Goal: Task Accomplishment & Management: Use online tool/utility

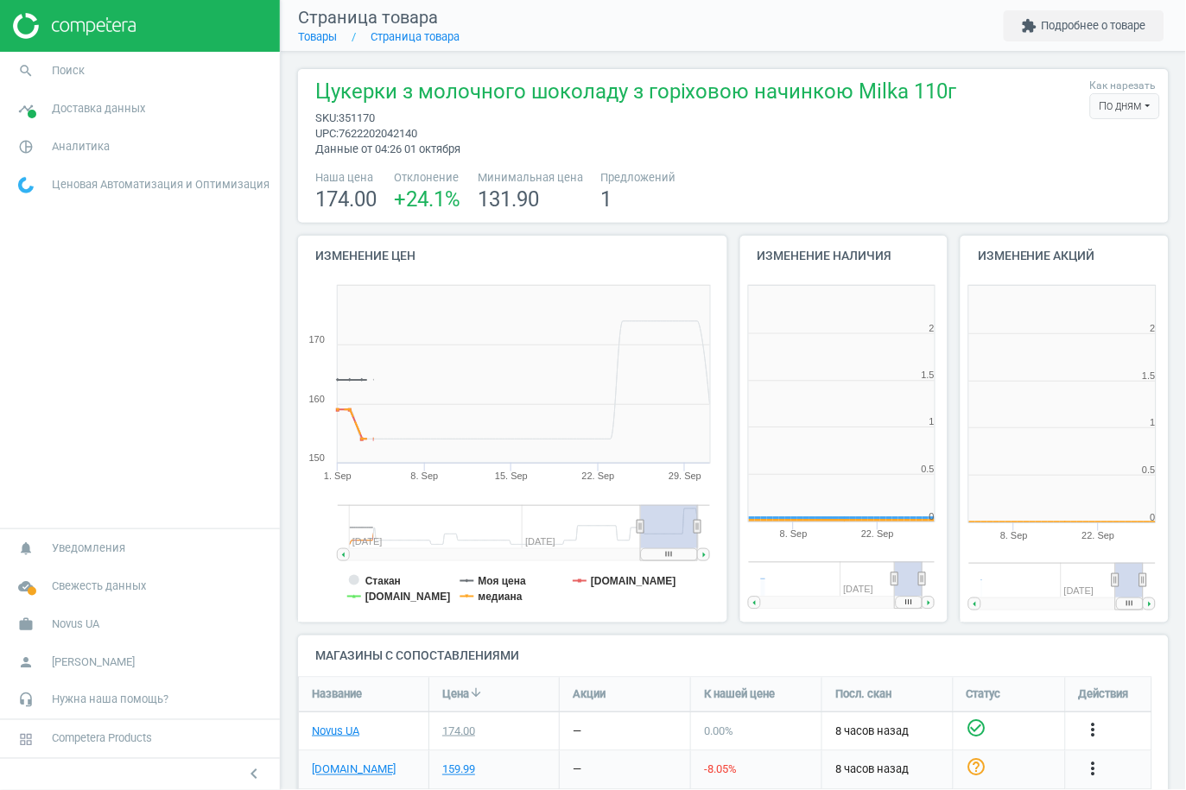
scroll to position [381, 238]
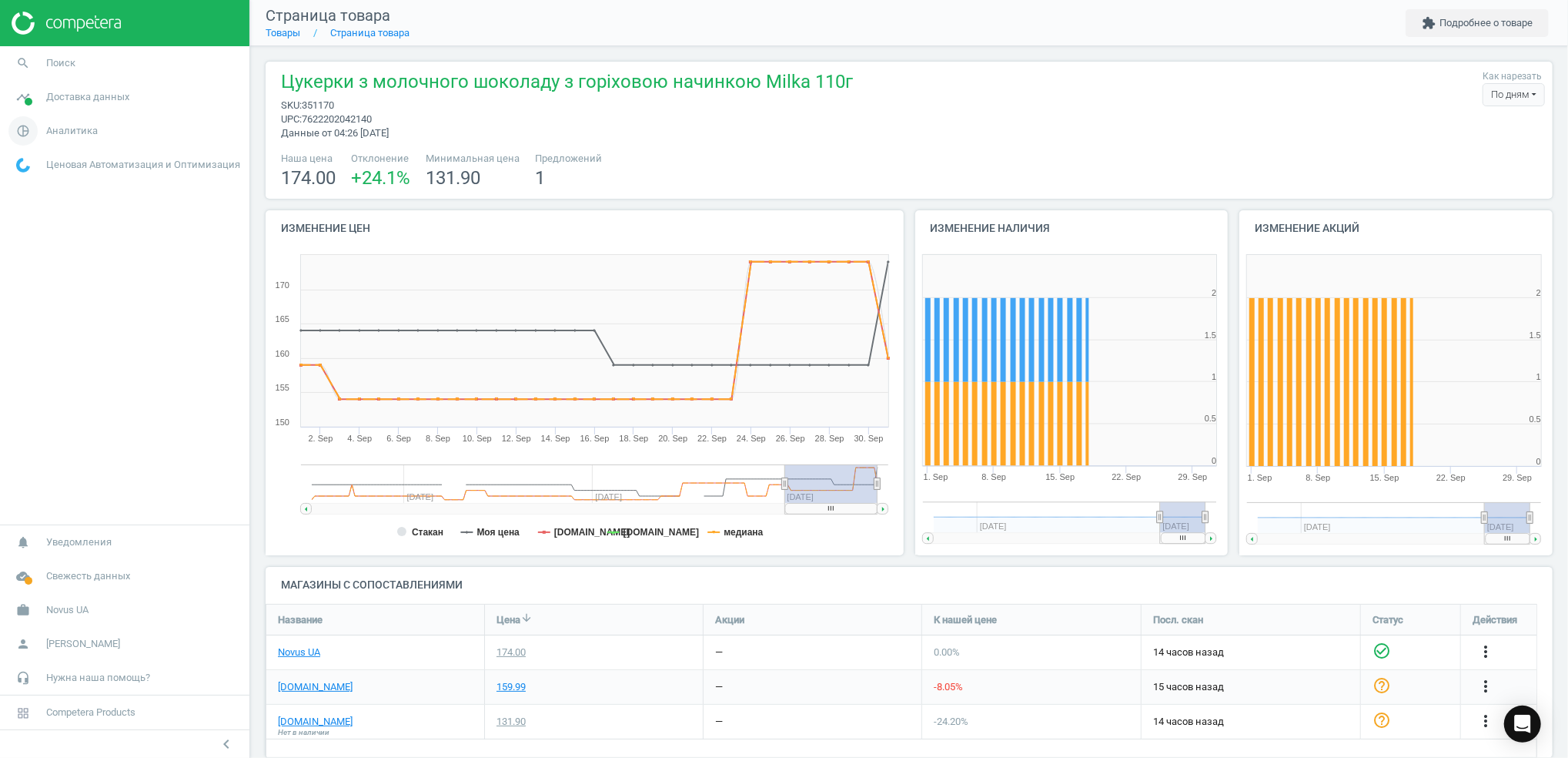
scroll to position [185, 1303]
click at [18, 62] on icon "search" at bounding box center [22, 62] width 29 height 29
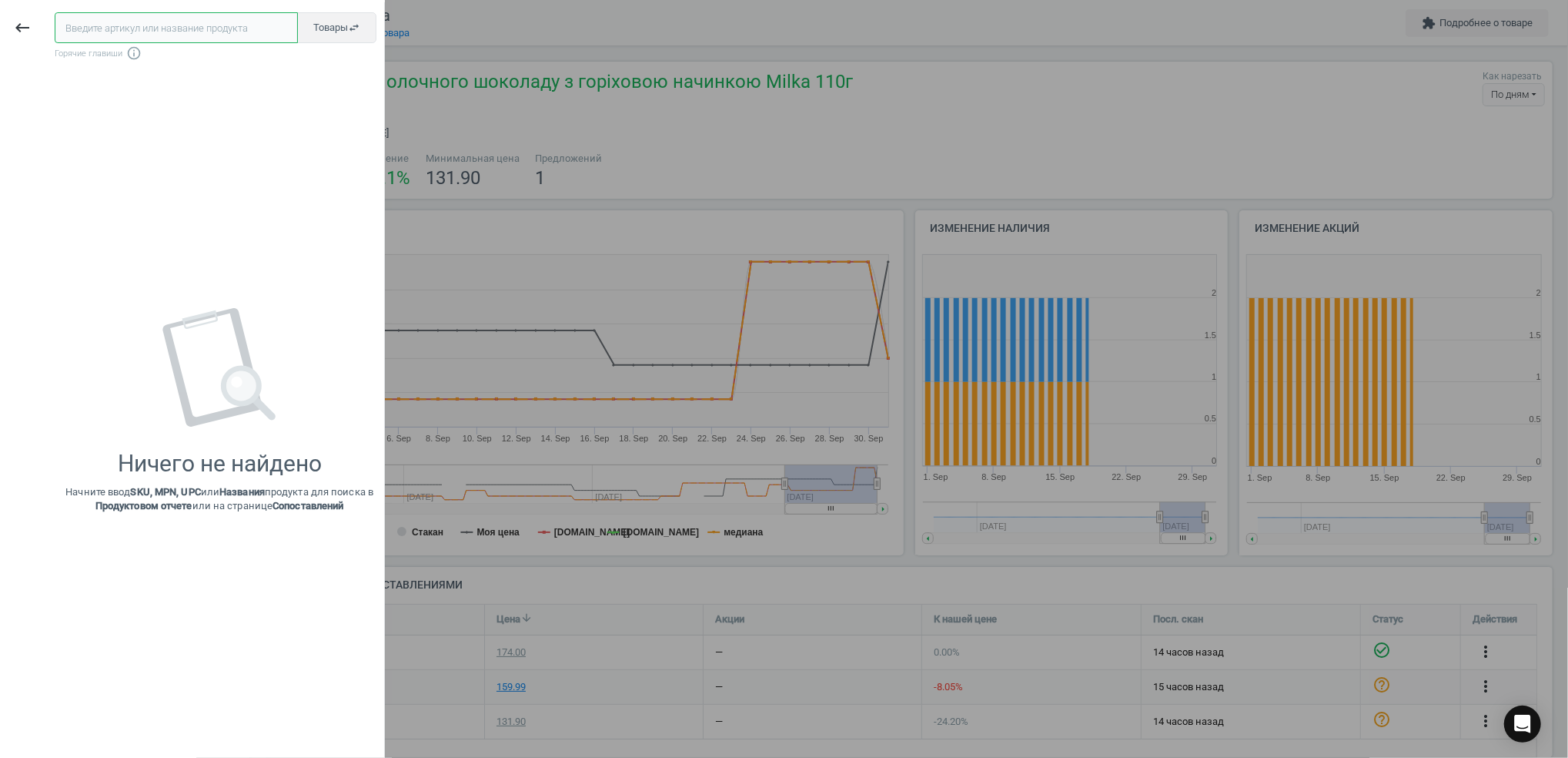
paste input "398838"
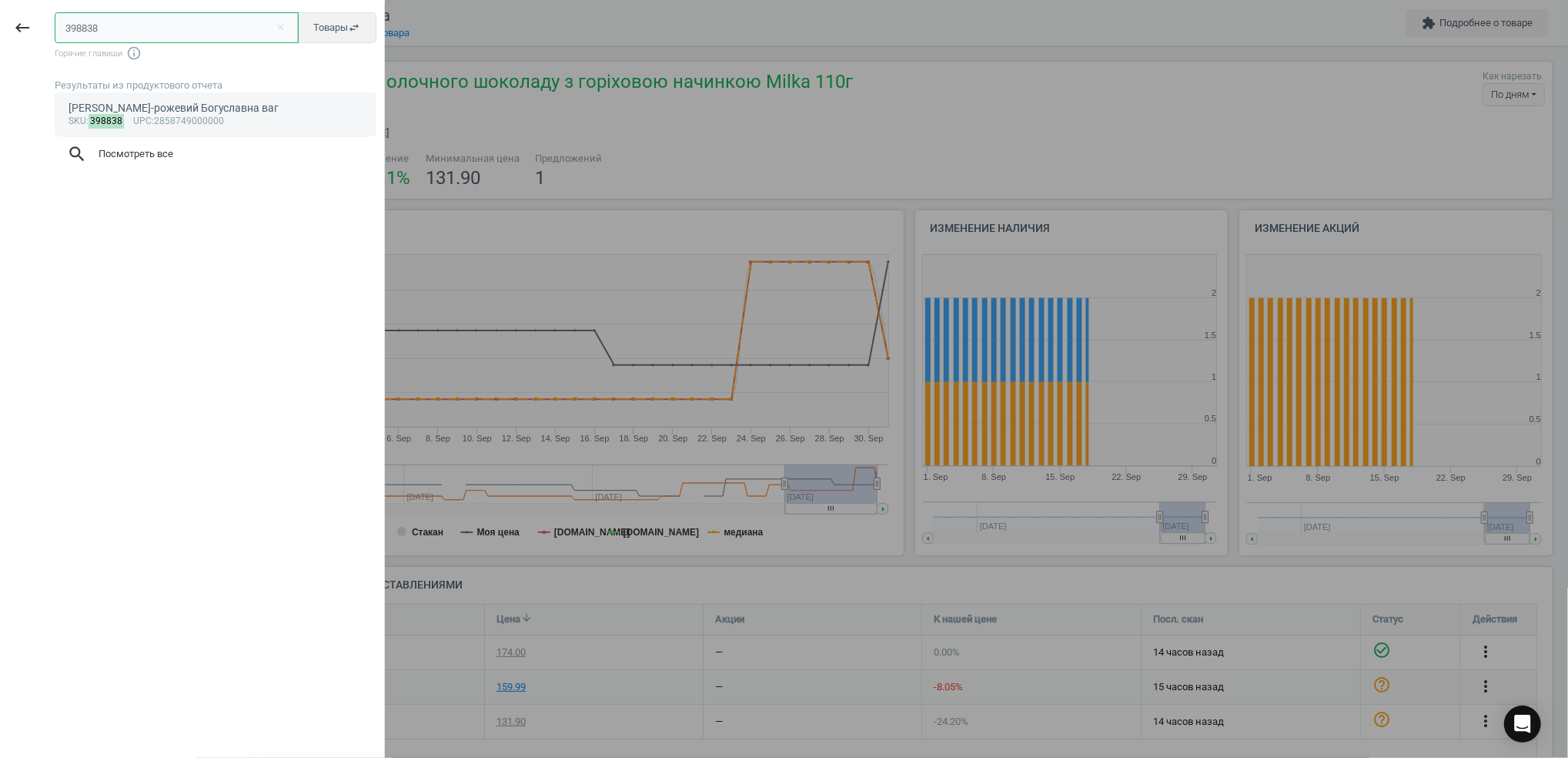
type input "398838"
click at [167, 130] on link "[PERSON_NAME]-рожевий Богуславна ваг sku : 398838 upc :2858749000000" at bounding box center [215, 114] width 322 height 43
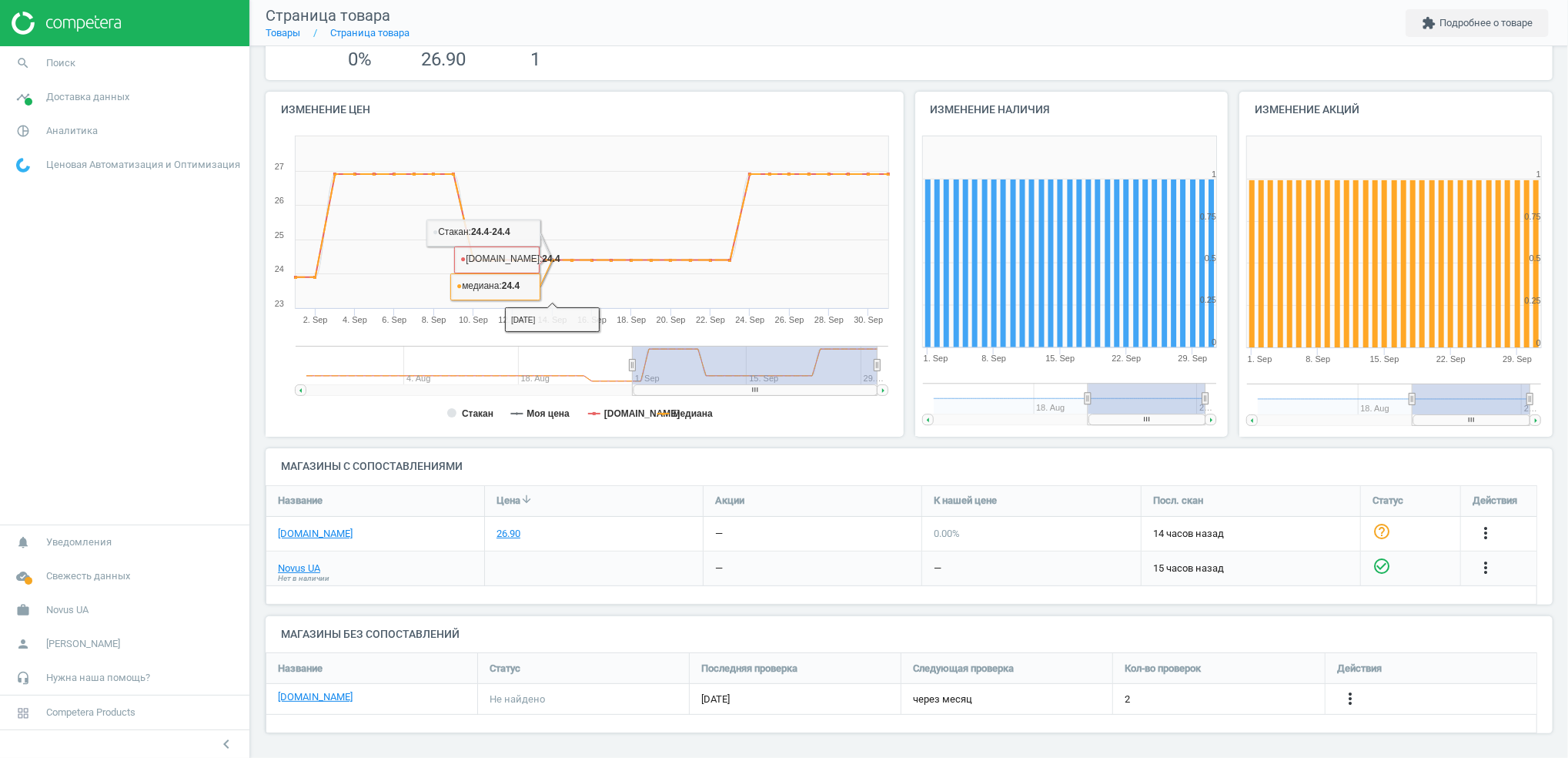
scroll to position [120, 0]
click at [1487, 523] on icon "more_vert" at bounding box center [1485, 531] width 19 height 19
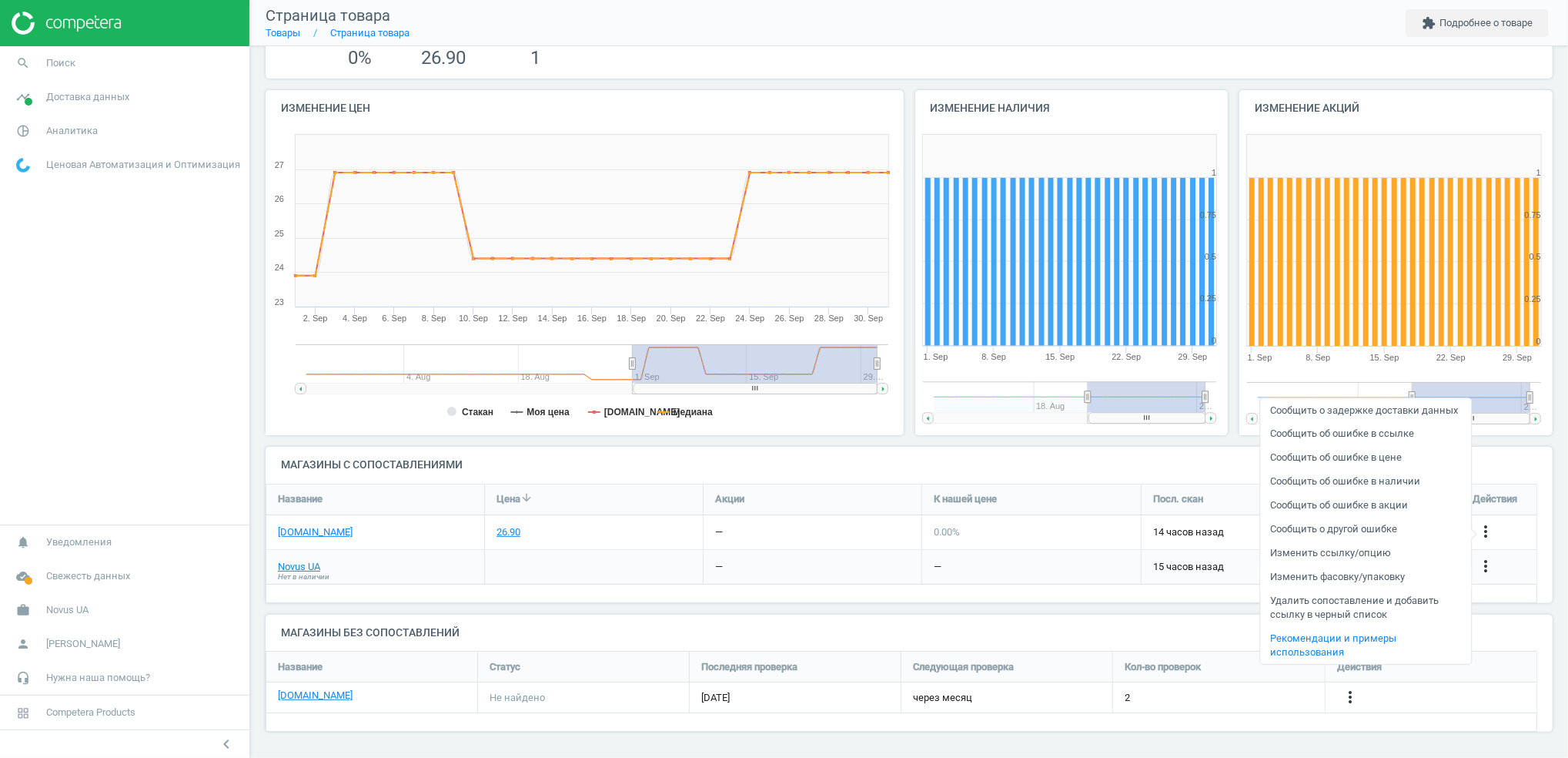
click at [1339, 581] on link "Изменить фасовку/упаковку" at bounding box center [1366, 577] width 211 height 24
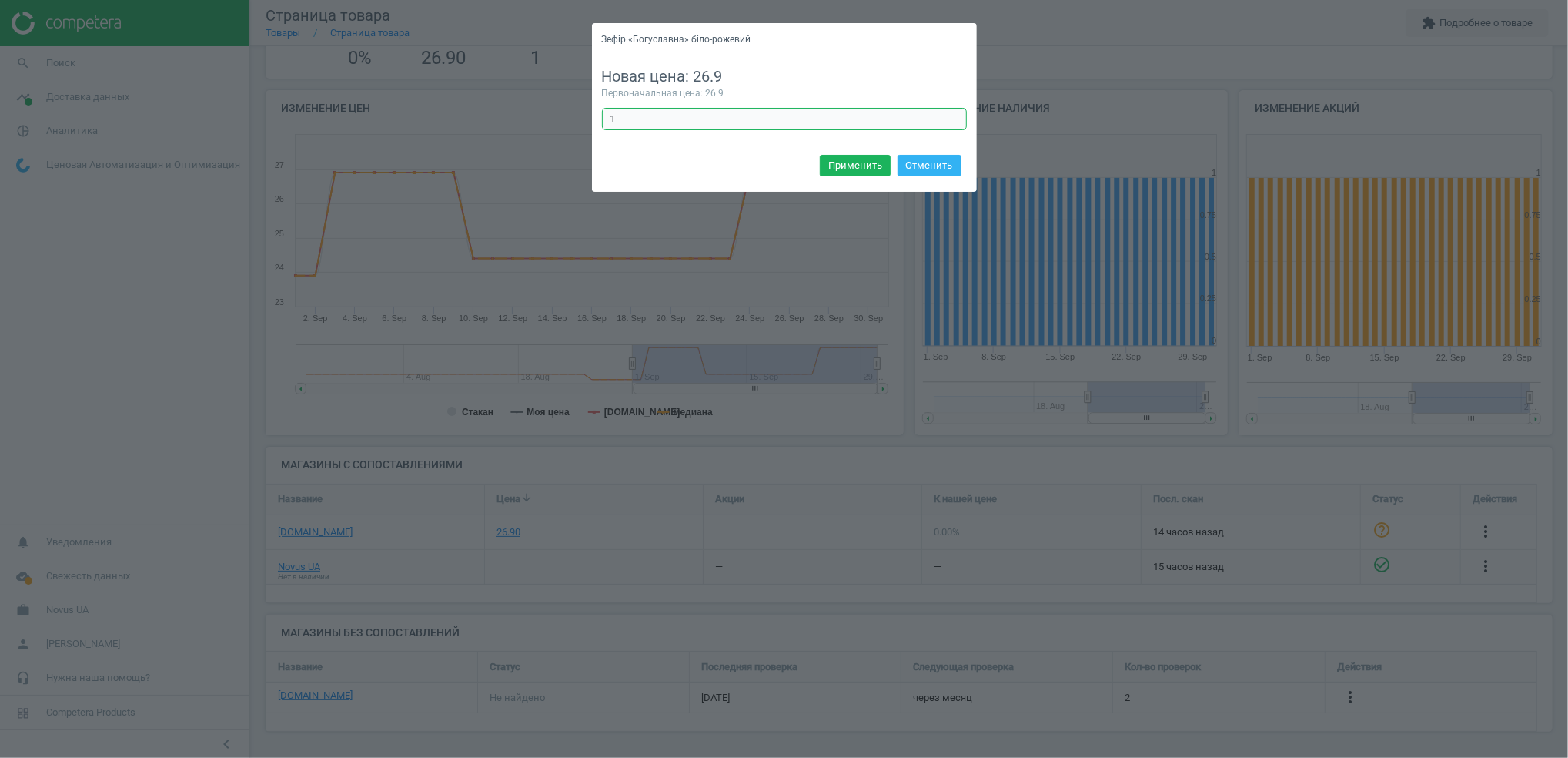
click at [670, 112] on input "1" at bounding box center [784, 119] width 365 height 23
type input "10"
click at [867, 168] on button "Применить" at bounding box center [855, 166] width 70 height 21
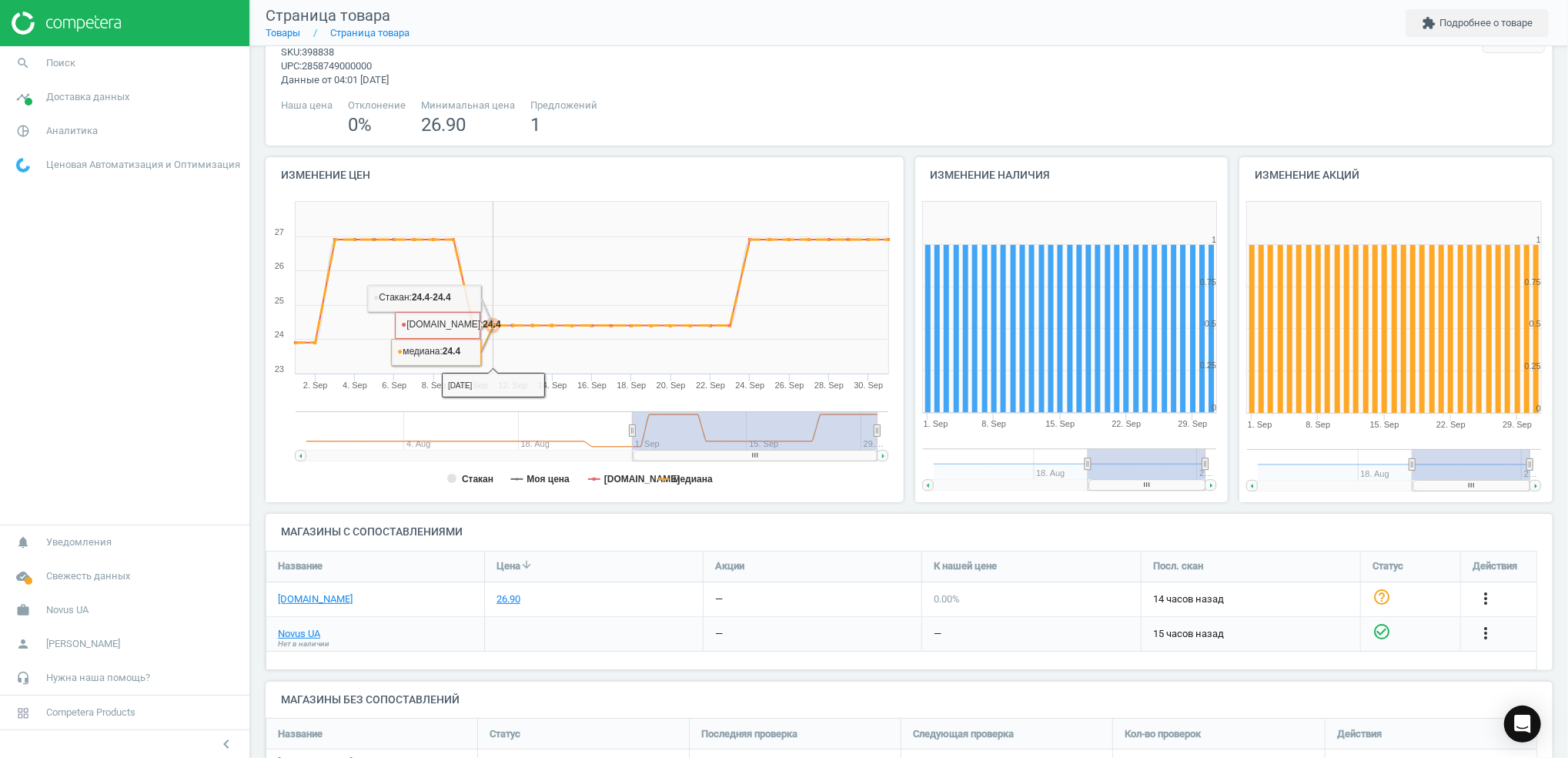
scroll to position [0, 0]
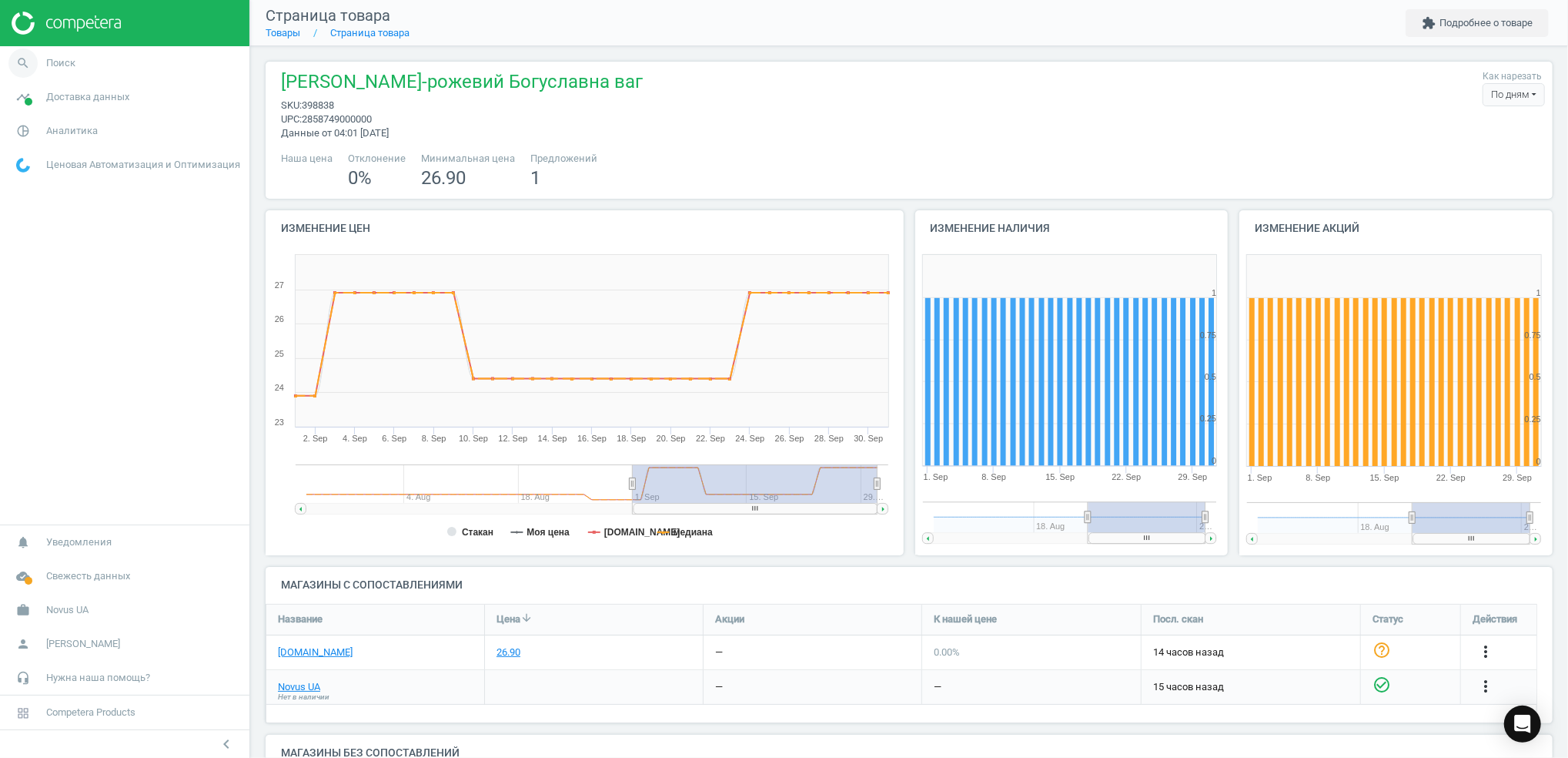
click at [16, 62] on icon "search" at bounding box center [22, 62] width 29 height 29
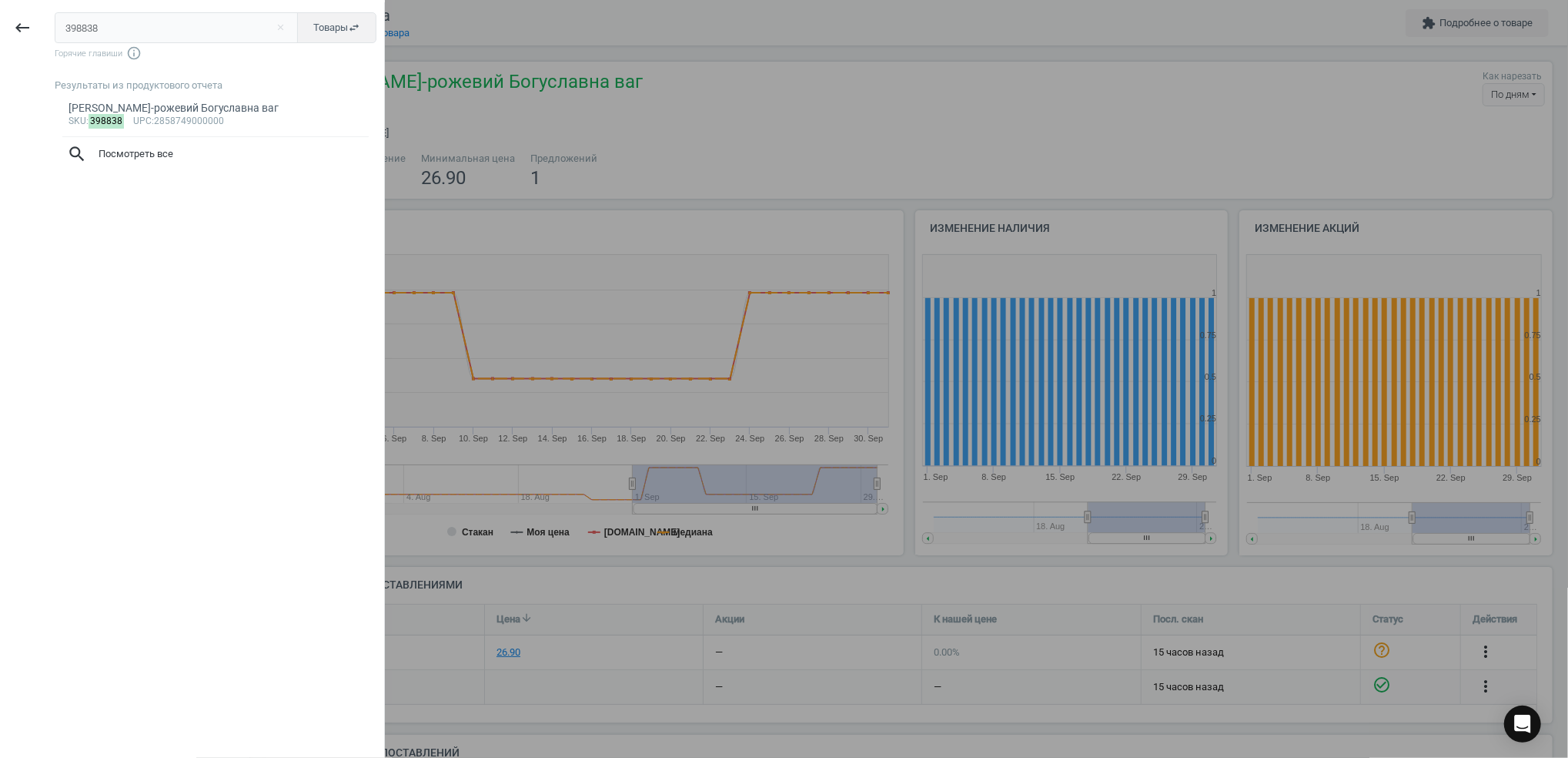
drag, startPoint x: 140, startPoint y: 28, endPoint x: -4, endPoint y: 31, distance: 144.0
click at [0, 31] on html "Group 2 Created with Sketch. ic/cloud_download/grey600 Created with Sketch. gra…" at bounding box center [784, 379] width 1568 height 758
type input "398839"
click at [127, 119] on div "sku : 398839 upc :2858750000000" at bounding box center [216, 122] width 295 height 12
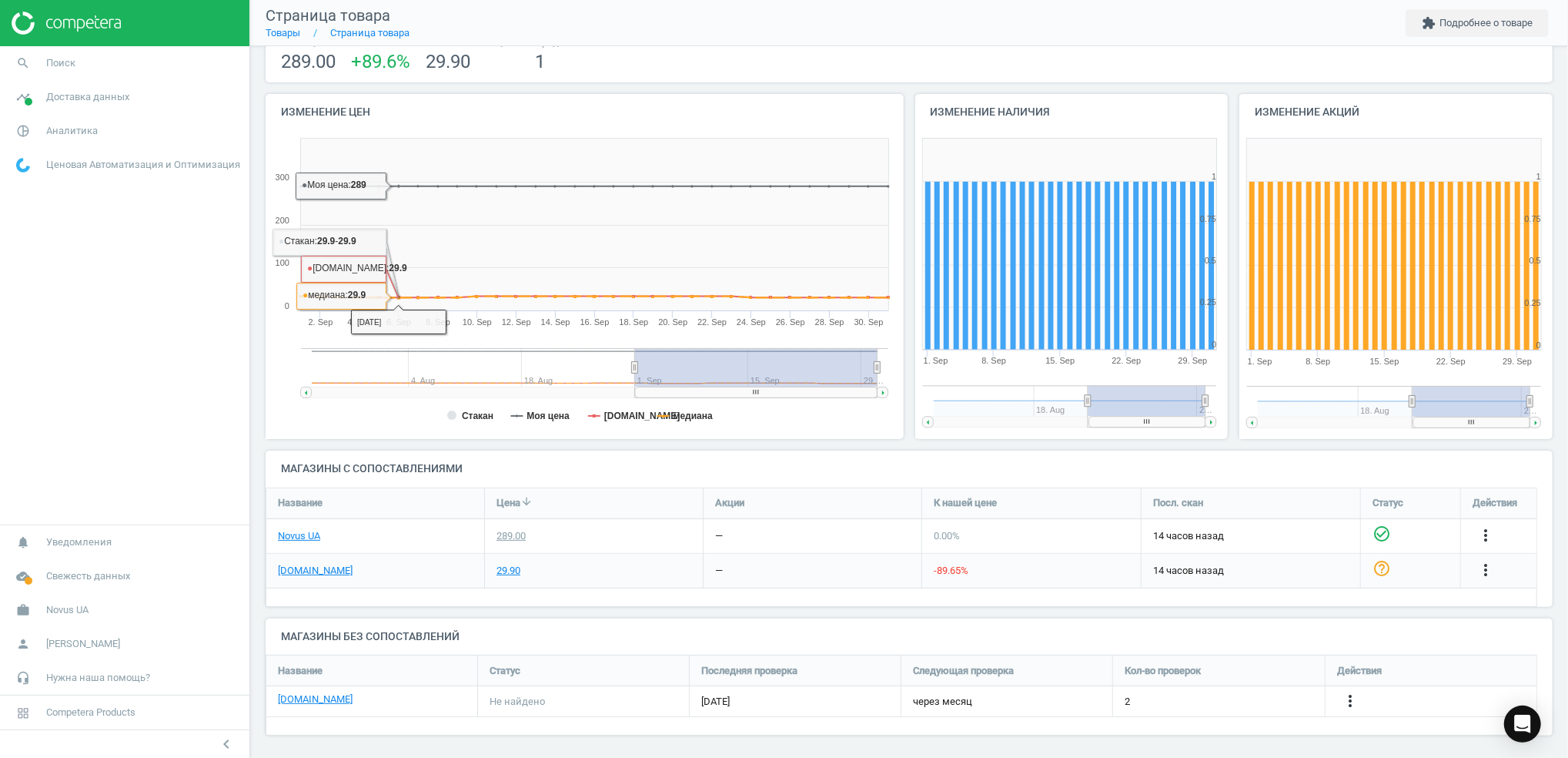
scroll to position [120, 0]
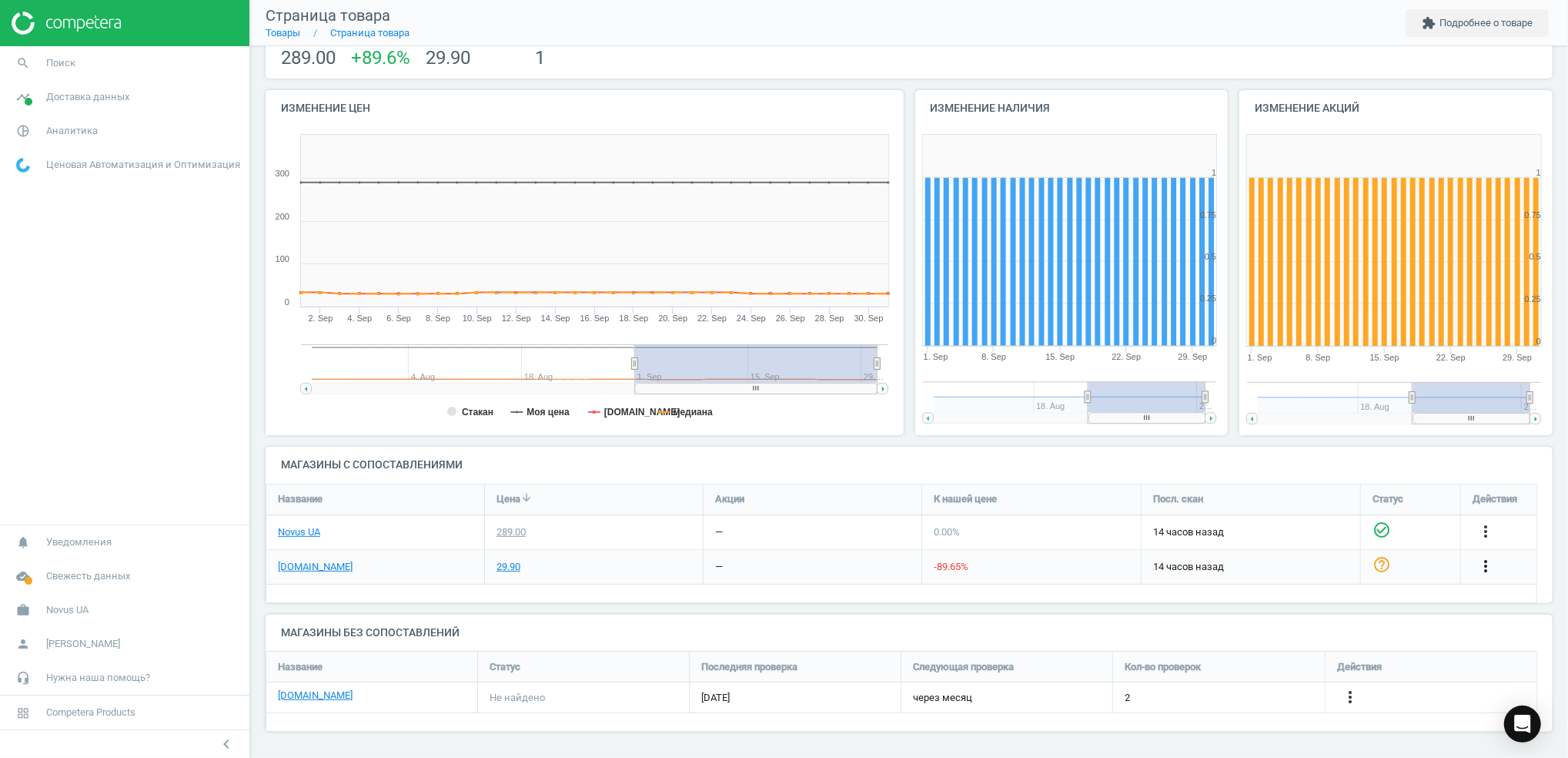
click at [1487, 565] on icon "more_vert" at bounding box center [1485, 565] width 19 height 19
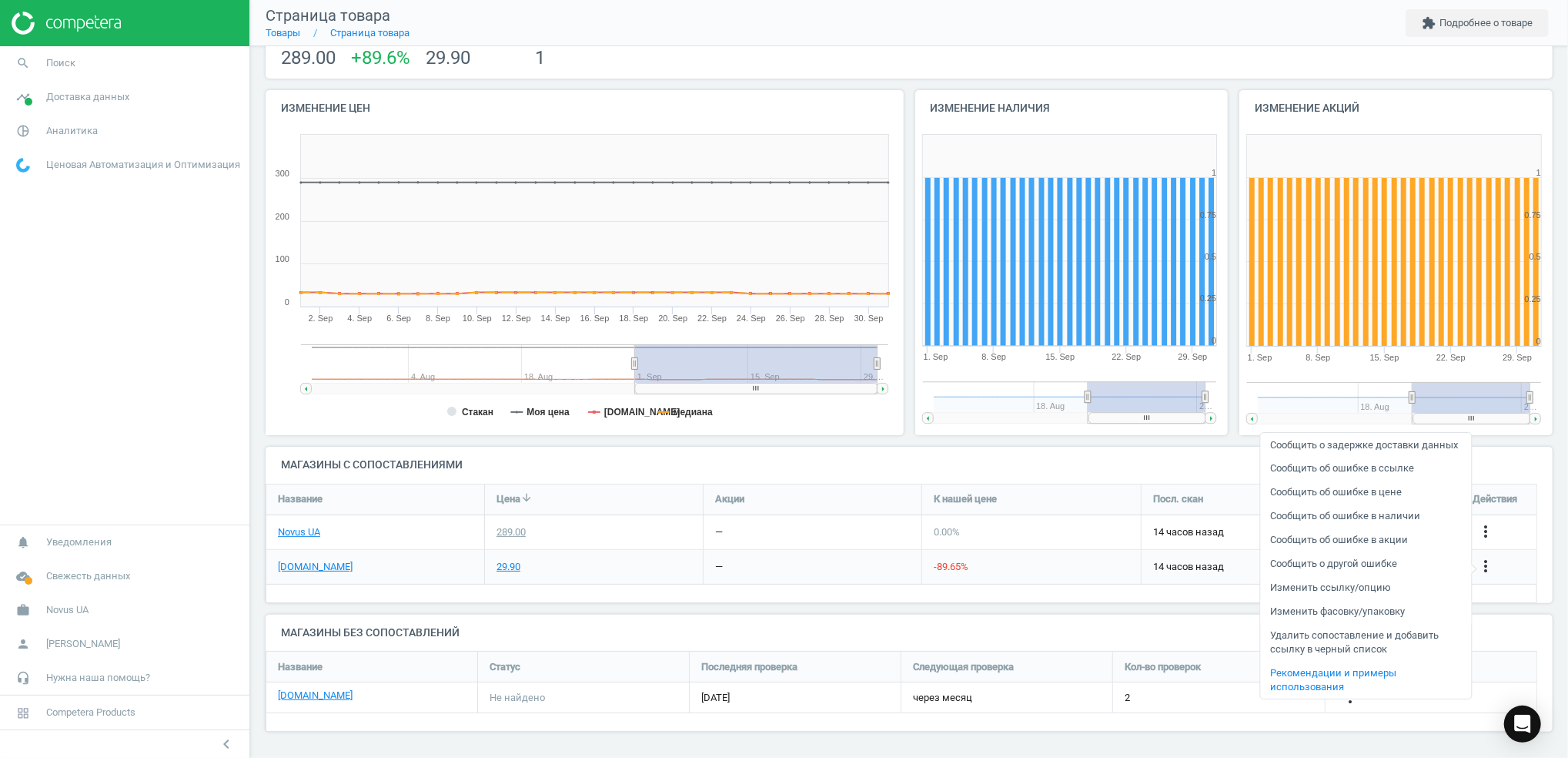
click at [1347, 613] on link "Изменить фасовку/упаковку" at bounding box center [1366, 612] width 211 height 24
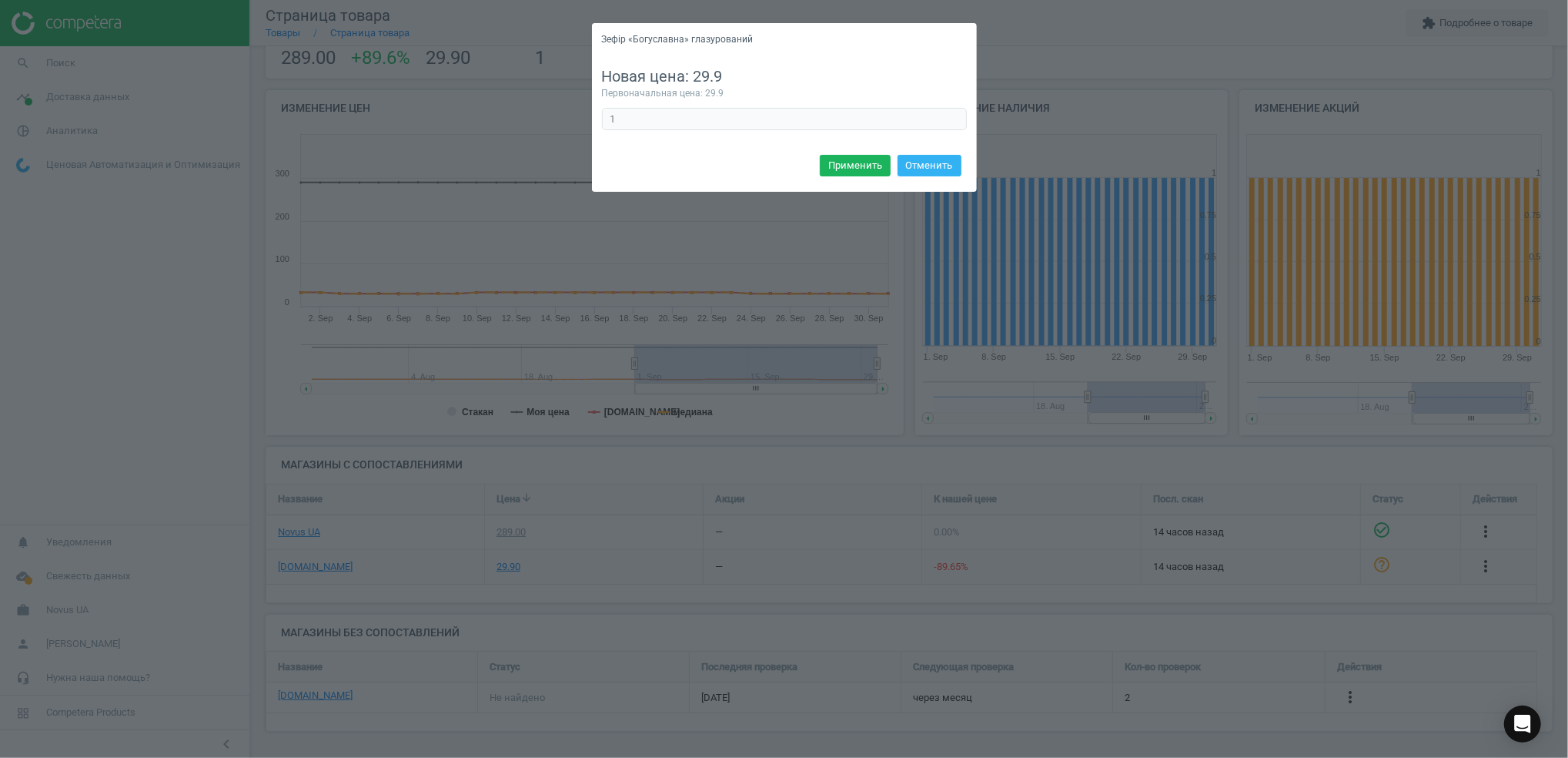
click at [669, 132] on div "Новая цена: 29.9 Первоначальная цена: 29.9 1 Ошибка в формуле" at bounding box center [784, 103] width 385 height 95
click at [661, 121] on input "1" at bounding box center [784, 119] width 365 height 23
type input "10"
click at [849, 167] on button "Применить" at bounding box center [855, 166] width 70 height 21
